Goal: Task Accomplishment & Management: Use online tool/utility

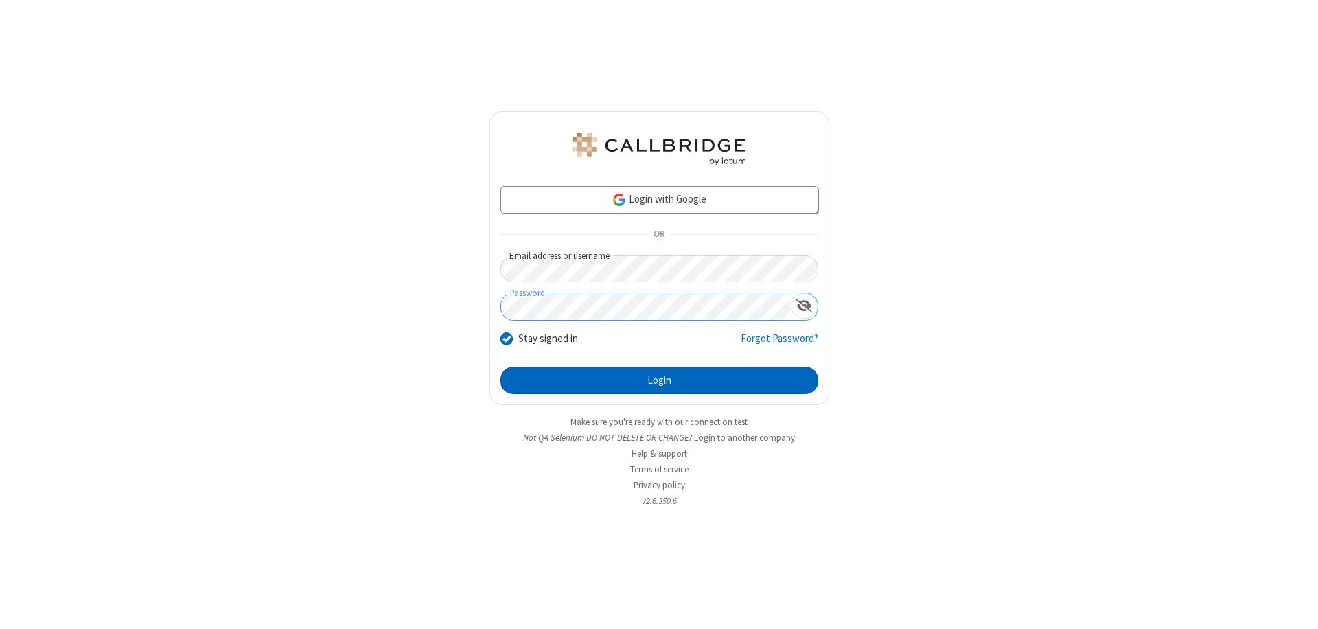
click at [659, 380] on button "Login" at bounding box center [659, 380] width 318 height 27
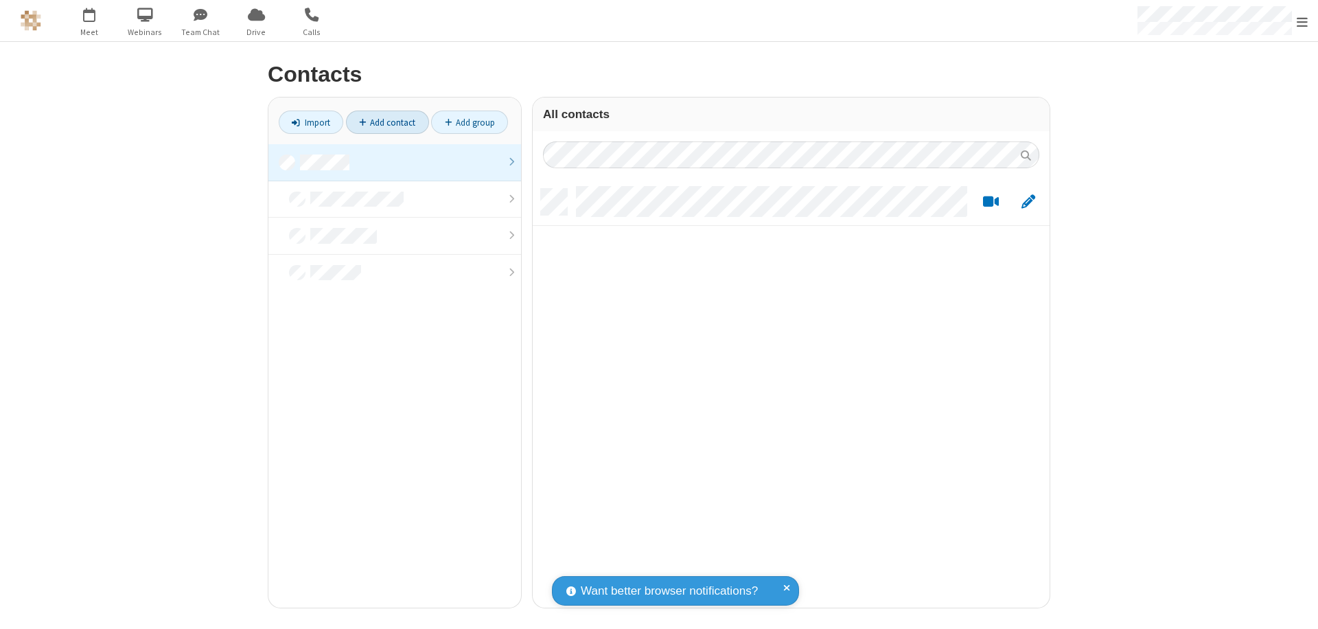
click at [395, 162] on link at bounding box center [394, 162] width 253 height 37
click at [387, 122] on link "Add contact" at bounding box center [387, 122] width 83 height 23
